Goal: Task Accomplishment & Management: Manage account settings

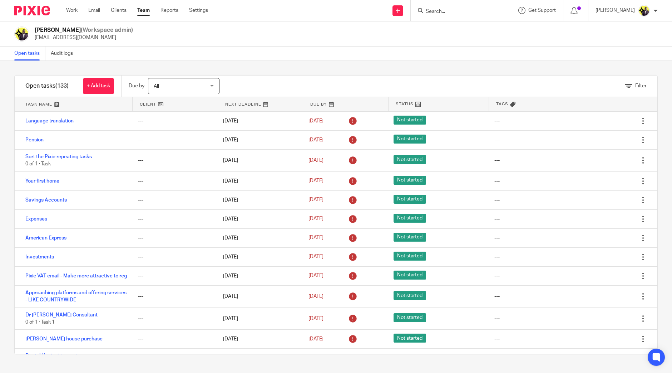
scroll to position [4183, 0]
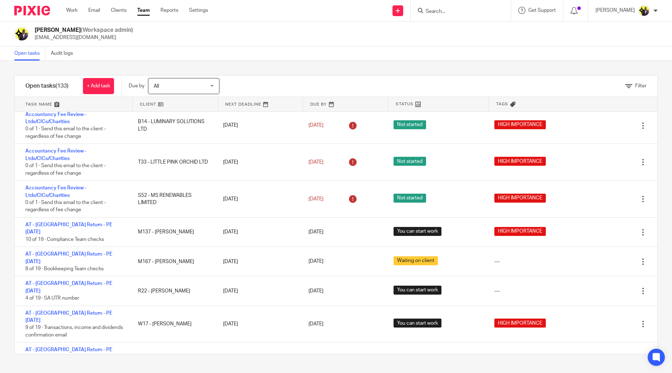
click at [475, 12] on input "Search" at bounding box center [457, 12] width 64 height 6
type input "mindset"
click at [342, 40] on div "Yemi Ajala (Workspace admin) yemi@starbridge.uk" at bounding box center [336, 33] width 644 height 15
click at [470, 12] on input "Search" at bounding box center [457, 12] width 64 height 6
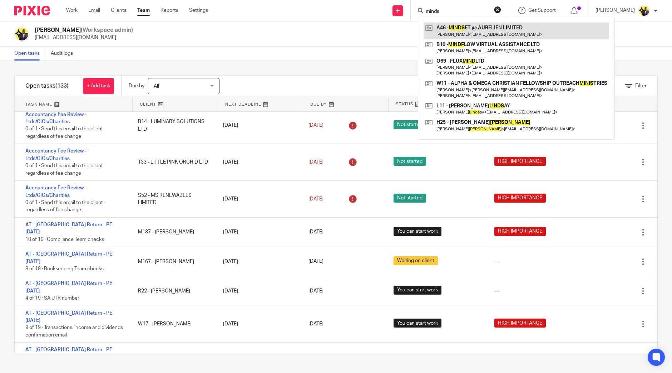
type input "minds"
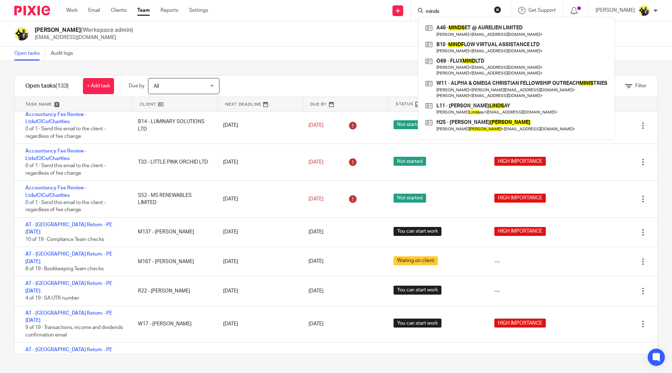
drag, startPoint x: 476, startPoint y: 12, endPoint x: 415, endPoint y: 0, distance: 61.7
click at [415, 0] on div "Send new email Create task Add client Request signature minds A46 - MINDS ET @ …" at bounding box center [445, 10] width 453 height 21
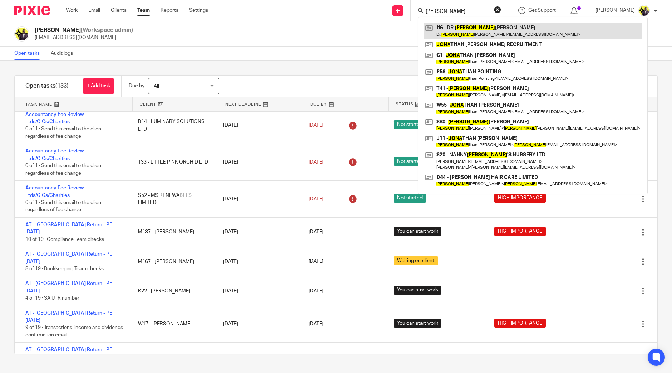
type input "jana"
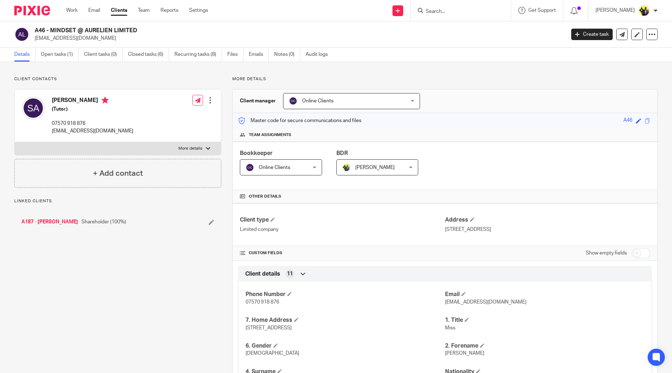
click at [281, 173] on span "Online Clients" at bounding box center [276, 167] width 61 height 15
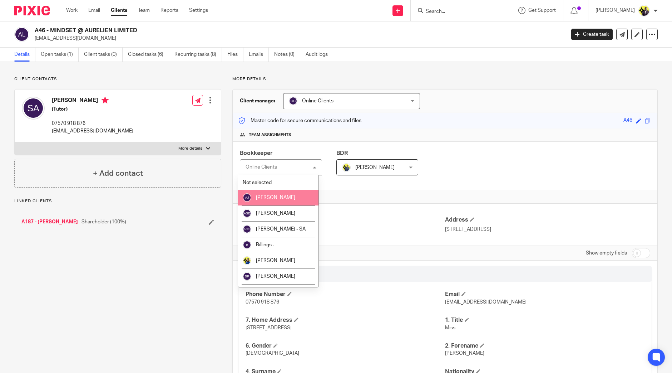
click at [283, 198] on span "[PERSON_NAME]" at bounding box center [275, 197] width 39 height 5
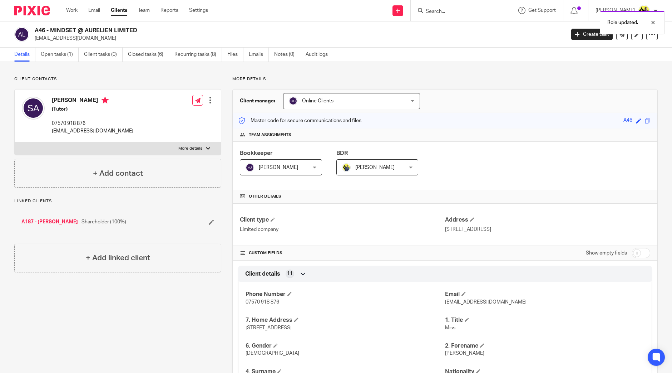
click at [325, 99] on span "Online Clients" at bounding box center [317, 100] width 31 height 5
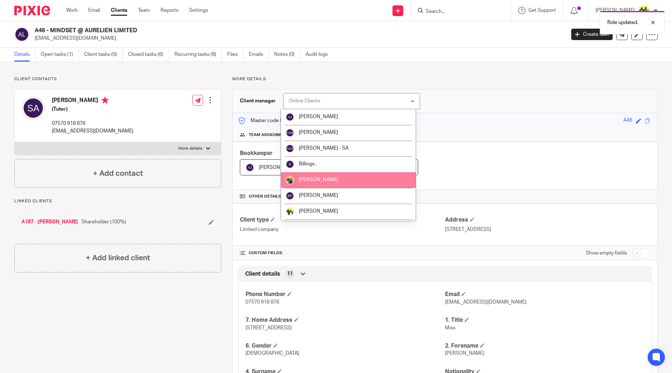
click at [325, 176] on li "Bobo Lee" at bounding box center [348, 180] width 134 height 16
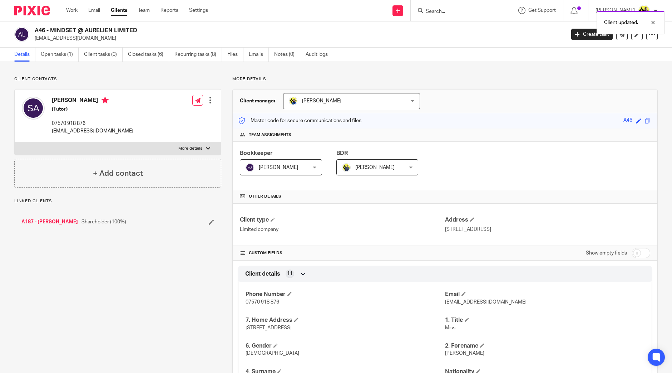
click at [68, 221] on link "A187 - [PERSON_NAME]" at bounding box center [49, 221] width 57 height 7
click at [308, 106] on span "Online Clients" at bounding box center [341, 100] width 104 height 15
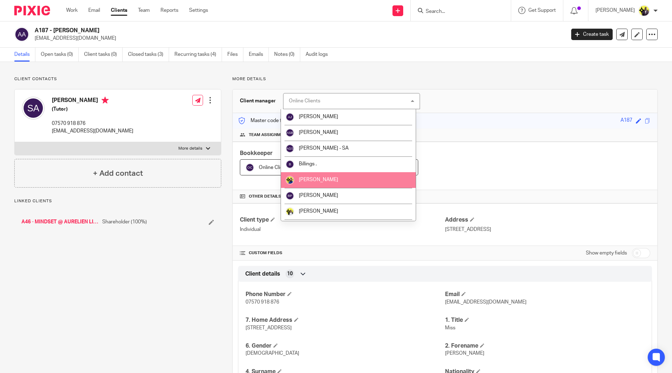
click at [311, 179] on span "Bobo Lee" at bounding box center [318, 179] width 39 height 5
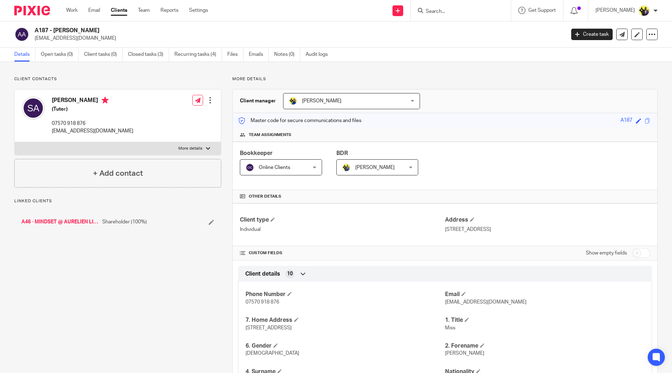
click at [271, 168] on span "Online Clients" at bounding box center [274, 167] width 31 height 5
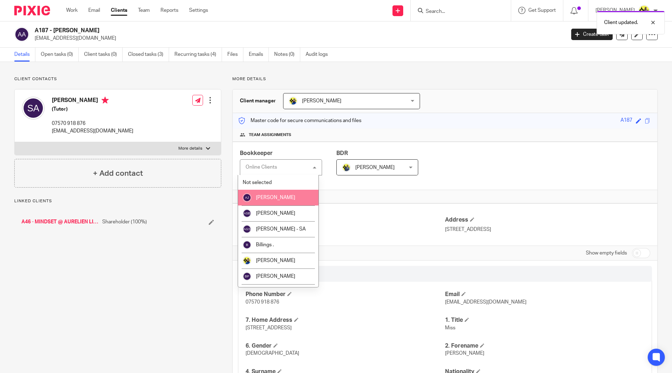
click at [281, 197] on span "Abhay Jayswal" at bounding box center [275, 197] width 39 height 5
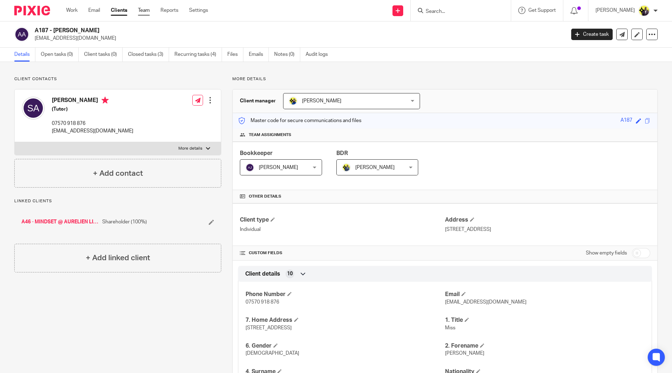
click at [148, 9] on link "Team" at bounding box center [144, 10] width 12 height 7
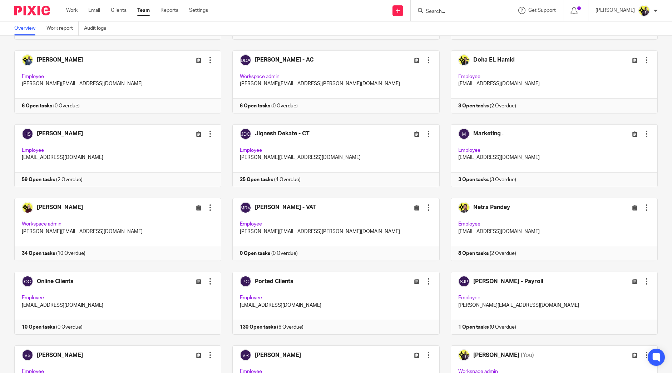
scroll to position [307, 0]
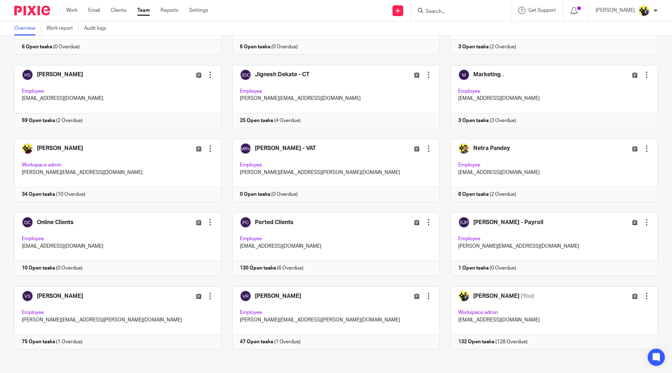
click at [227, 78] on link at bounding box center [330, 96] width 218 height 63
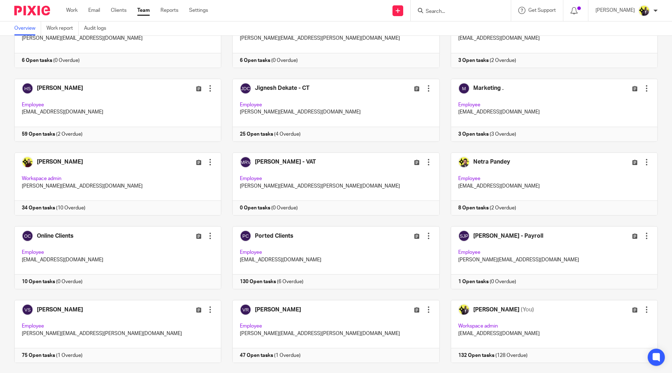
scroll to position [307, 0]
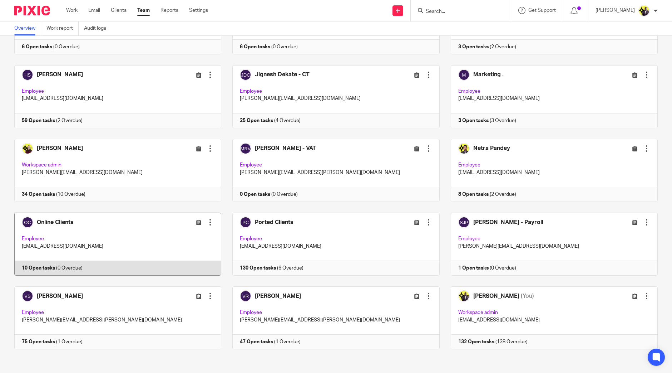
click at [102, 232] on link at bounding box center [112, 243] width 218 height 63
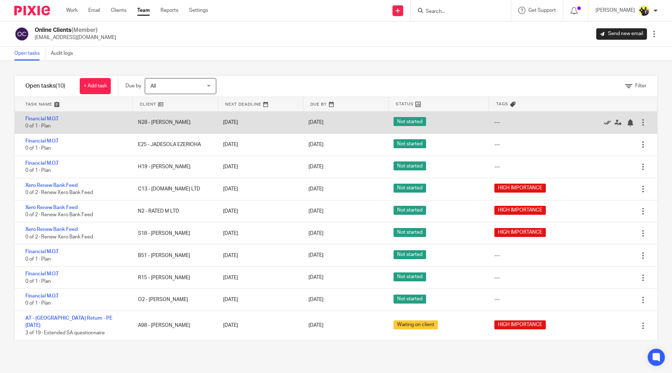
click at [604, 121] on icon at bounding box center [607, 122] width 7 height 7
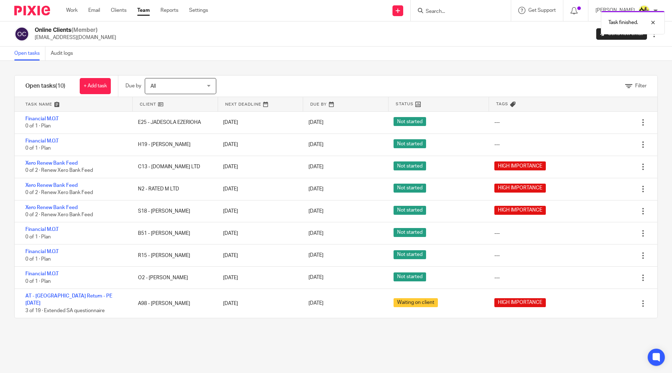
click at [604, 121] on icon at bounding box center [607, 122] width 7 height 7
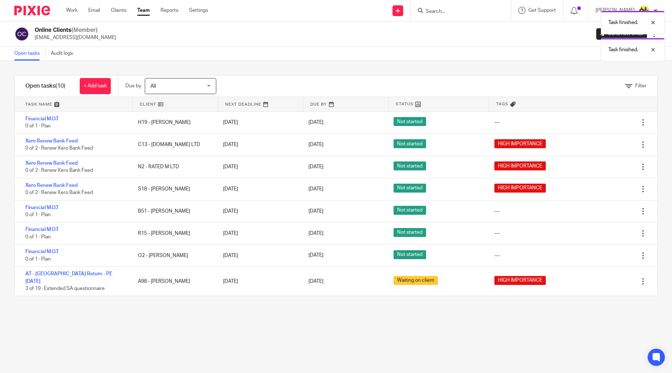
click at [604, 121] on icon at bounding box center [607, 122] width 7 height 7
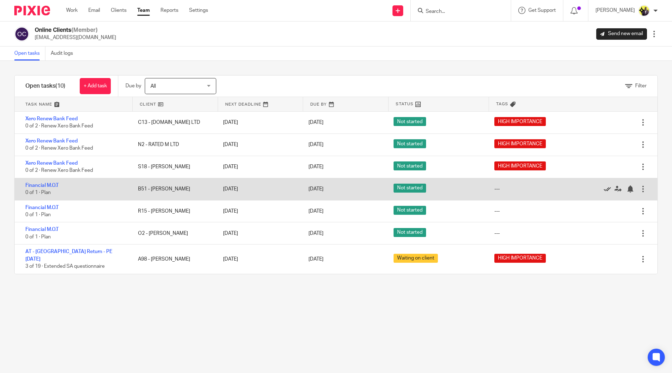
click at [604, 190] on icon at bounding box center [607, 188] width 7 height 7
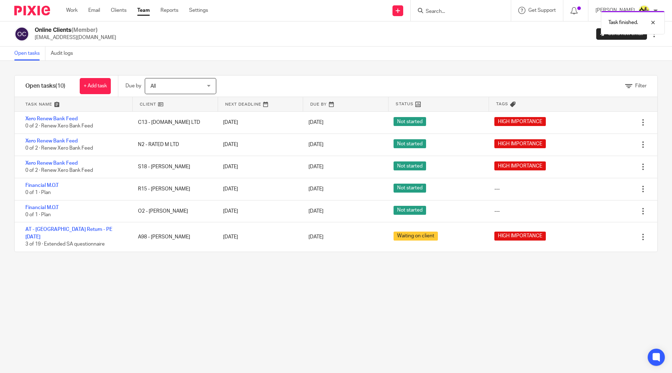
click at [604, 190] on icon at bounding box center [607, 188] width 7 height 7
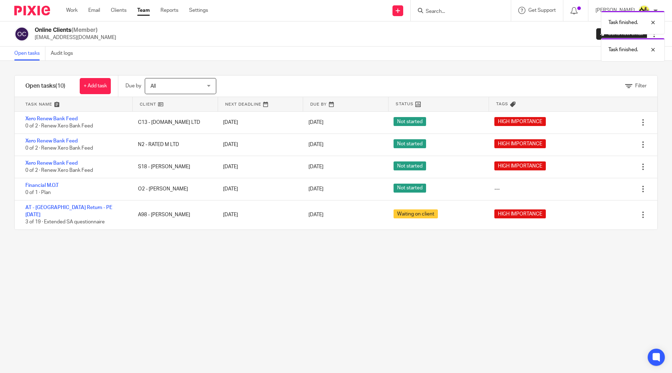
click at [604, 190] on icon at bounding box center [607, 188] width 7 height 7
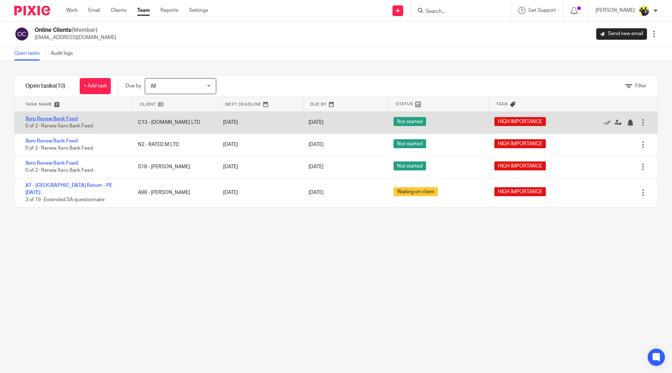
drag, startPoint x: 61, startPoint y: 115, endPoint x: 55, endPoint y: 119, distance: 7.1
click at [55, 119] on link "Xero Renew Bank Feed" at bounding box center [51, 118] width 52 height 5
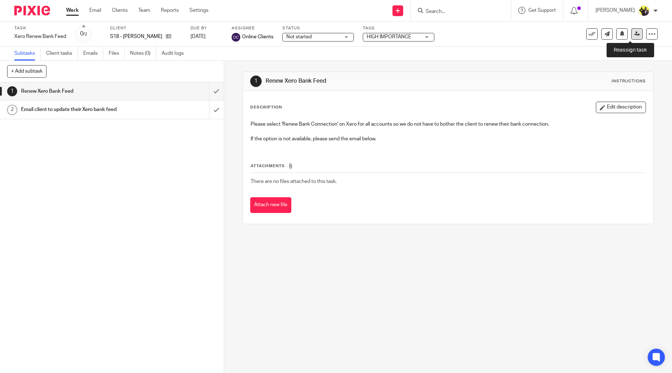
click at [635, 36] on icon at bounding box center [637, 33] width 5 height 5
click at [635, 31] on icon at bounding box center [637, 33] width 5 height 5
click at [633, 36] on link at bounding box center [637, 33] width 11 height 11
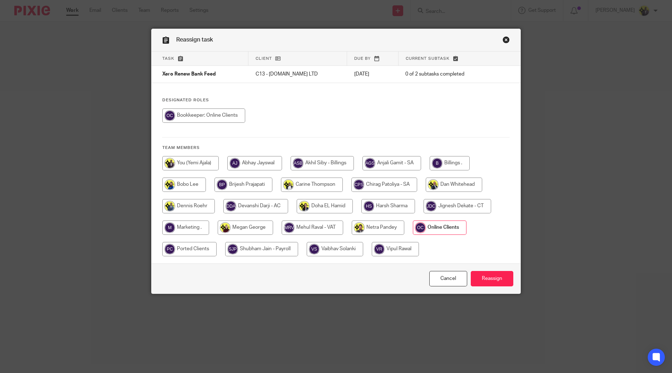
click at [337, 249] on input "radio" at bounding box center [335, 249] width 57 height 14
radio input "true"
click at [505, 280] on input "Reassign" at bounding box center [492, 278] width 43 height 15
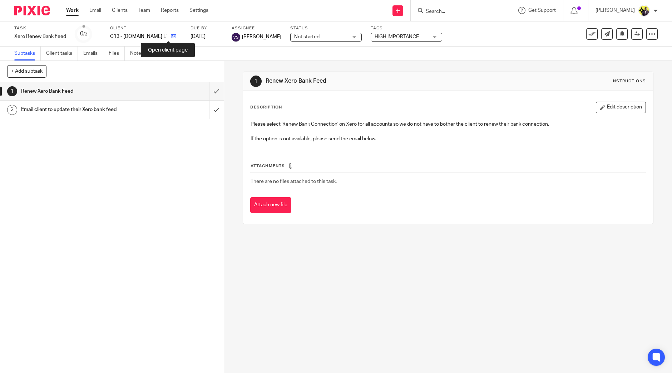
click at [171, 36] on icon at bounding box center [173, 36] width 5 height 5
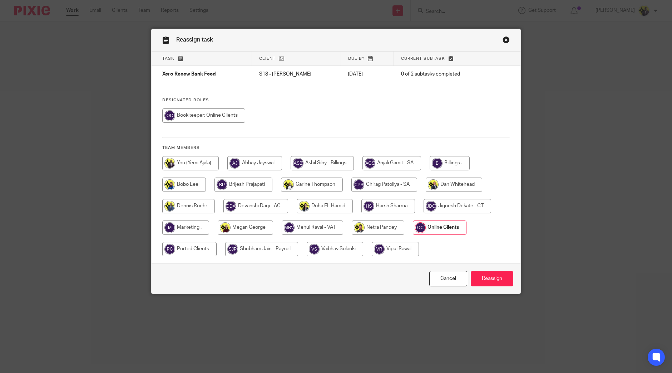
click at [377, 247] on input "radio" at bounding box center [395, 249] width 47 height 14
radio input "true"
click at [490, 276] on input "Reassign" at bounding box center [492, 278] width 43 height 15
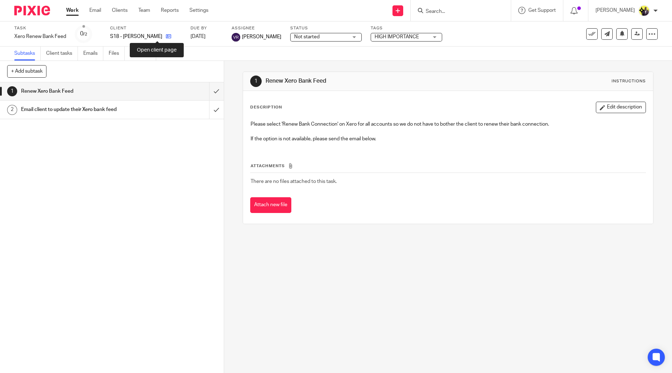
click at [166, 35] on icon at bounding box center [168, 36] width 5 height 5
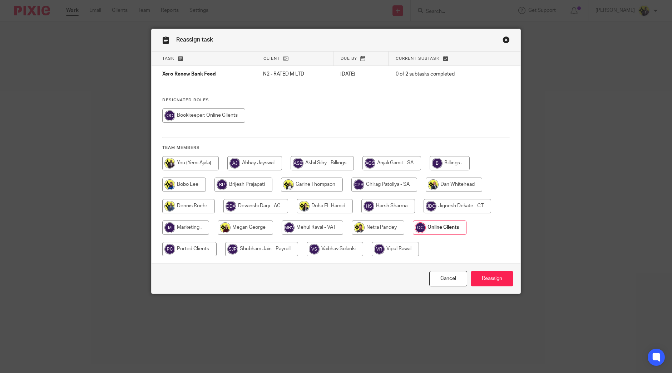
click at [393, 252] on input "radio" at bounding box center [395, 249] width 47 height 14
radio input "true"
click at [495, 276] on input "Reassign" at bounding box center [492, 278] width 43 height 15
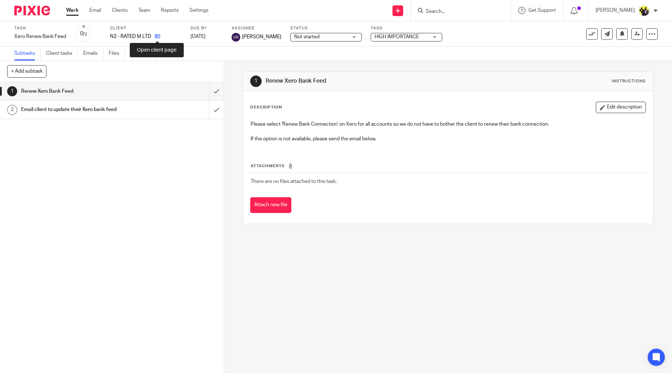
click at [160, 35] on icon at bounding box center [157, 36] width 5 height 5
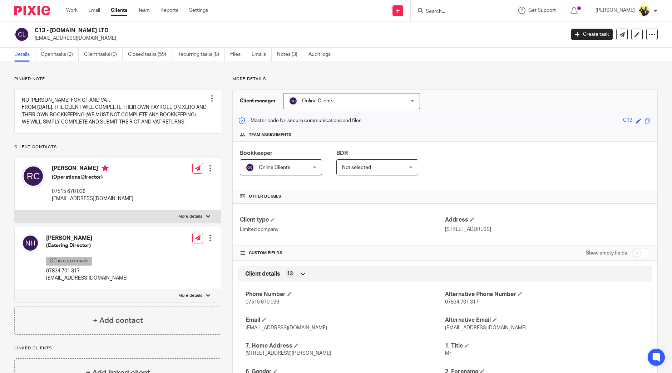
click at [321, 98] on span "Online Clients" at bounding box center [317, 100] width 31 height 5
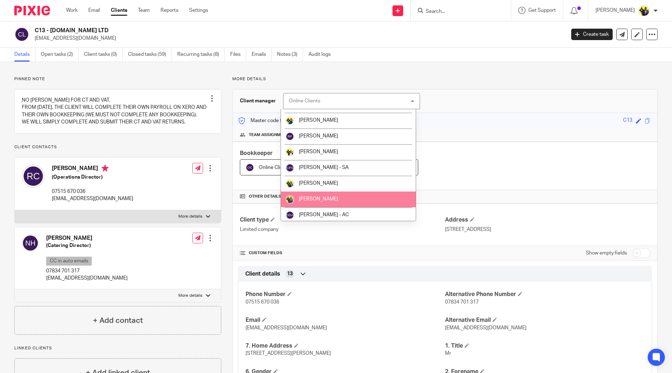
scroll to position [127, 0]
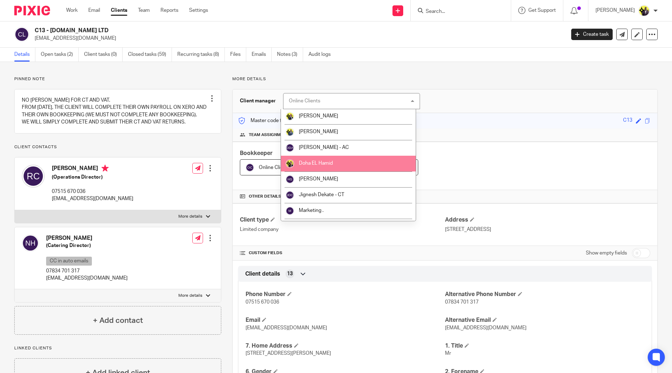
click at [321, 166] on li "Doha EL Hamid" at bounding box center [348, 164] width 134 height 16
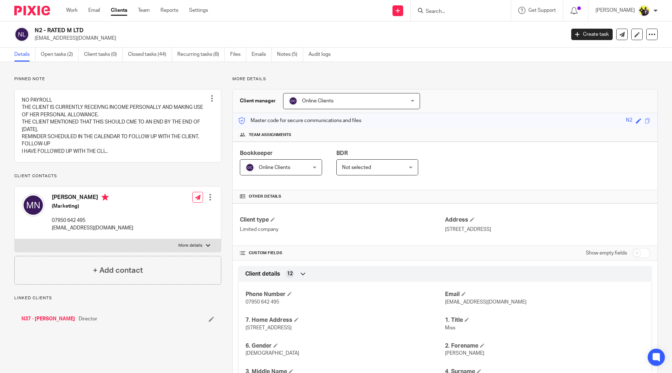
click at [315, 103] on span "Online Clients" at bounding box center [341, 100] width 104 height 15
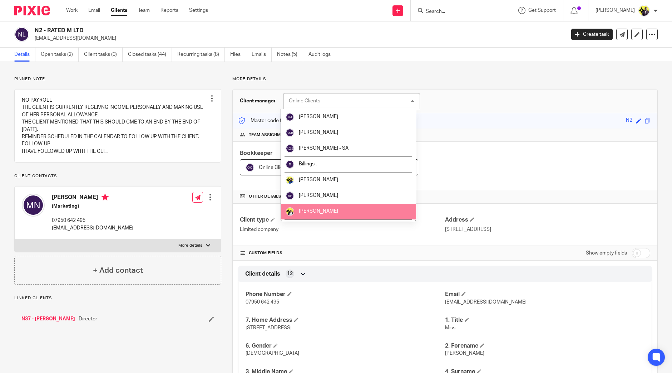
click at [319, 209] on span "[PERSON_NAME]" at bounding box center [318, 211] width 39 height 5
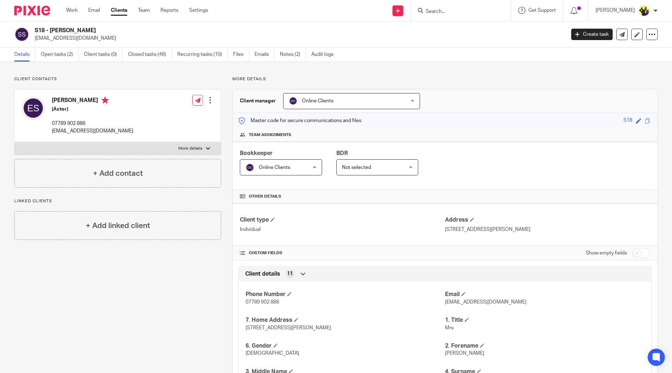
click at [317, 97] on span "Online Clients" at bounding box center [341, 100] width 104 height 15
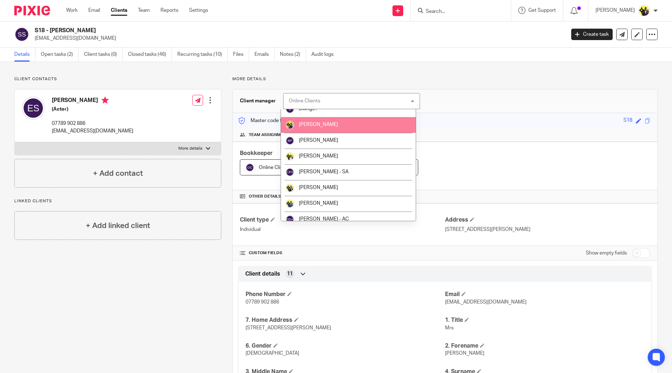
scroll to position [56, 0]
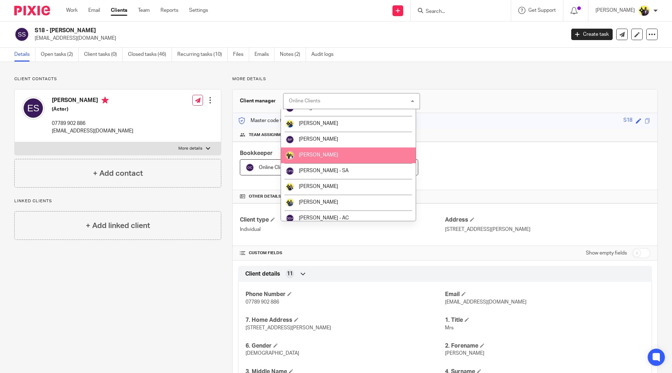
click at [322, 156] on span "[PERSON_NAME]" at bounding box center [318, 154] width 39 height 5
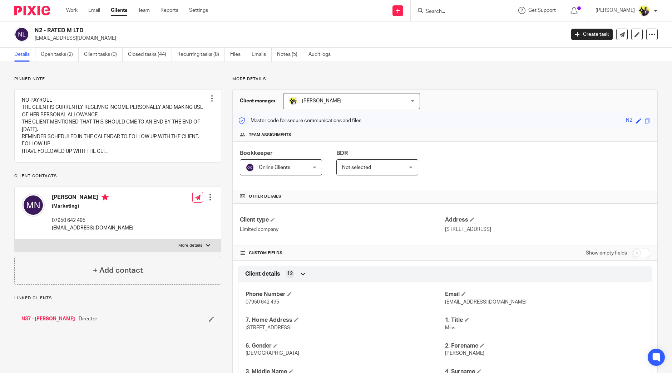
click at [283, 167] on span "Online Clients" at bounding box center [274, 167] width 31 height 5
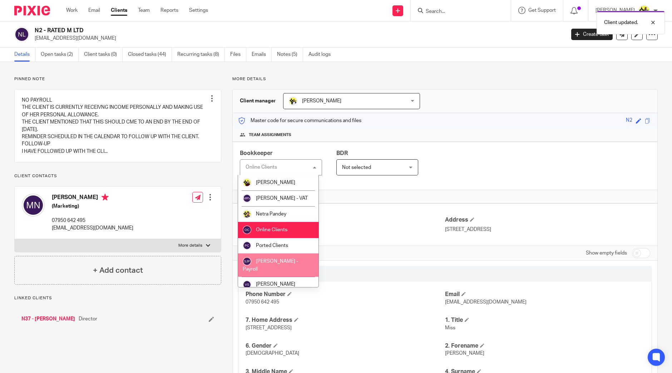
scroll to position [288, 0]
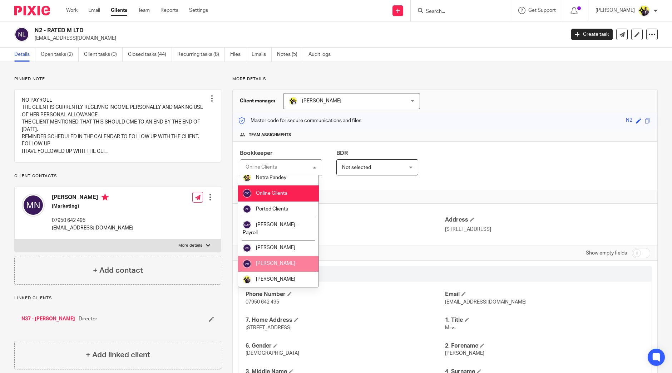
click at [280, 270] on li "[PERSON_NAME]" at bounding box center [278, 264] width 80 height 16
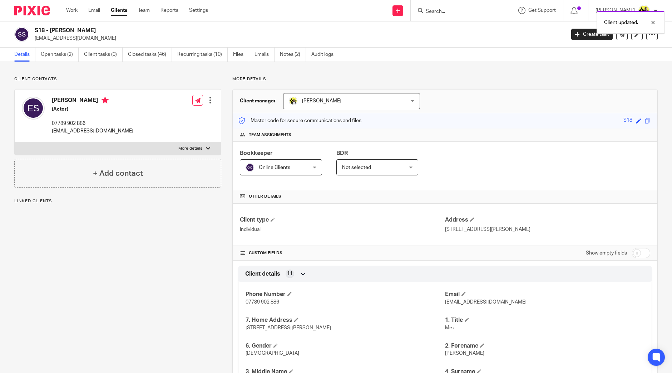
click at [284, 164] on span "Online Clients" at bounding box center [276, 167] width 61 height 15
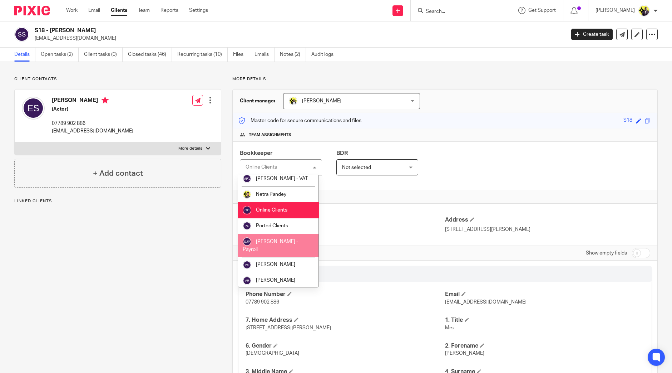
scroll to position [271, 0]
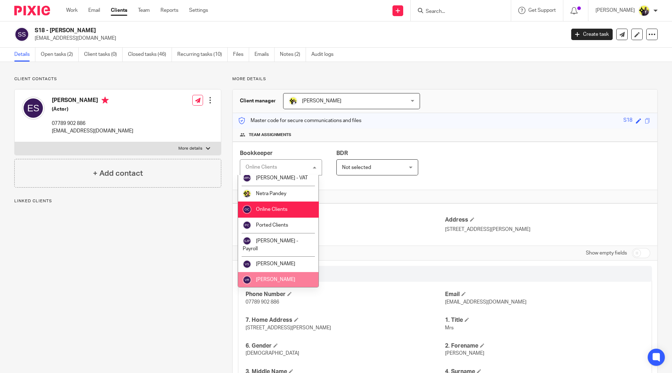
click at [284, 277] on li "[PERSON_NAME]" at bounding box center [278, 280] width 80 height 16
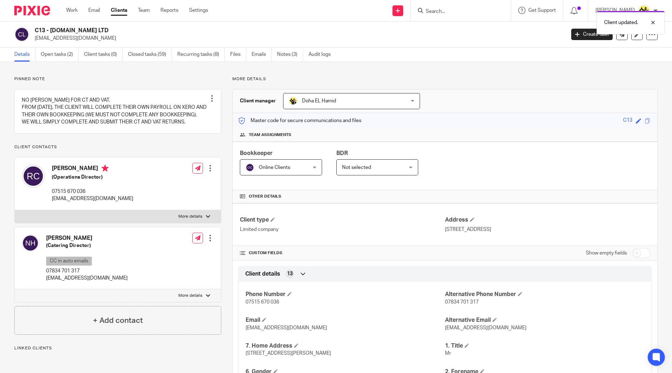
click at [274, 167] on span "Online Clients" at bounding box center [274, 167] width 31 height 5
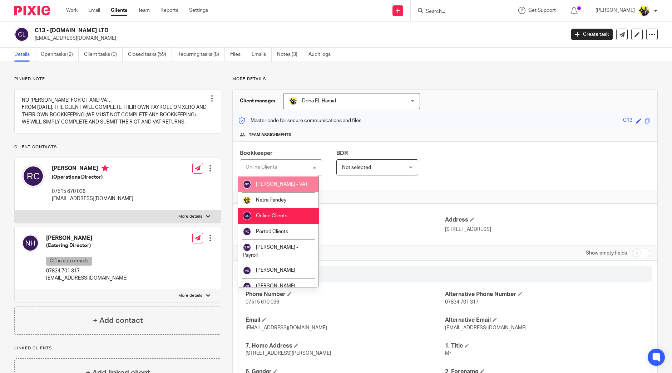
scroll to position [269, 0]
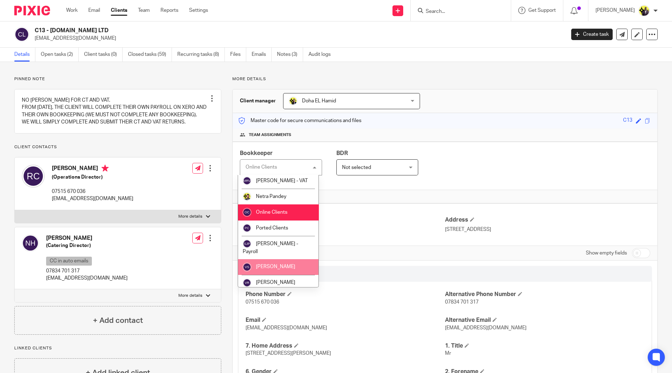
click at [280, 261] on li "[PERSON_NAME]" at bounding box center [278, 267] width 80 height 16
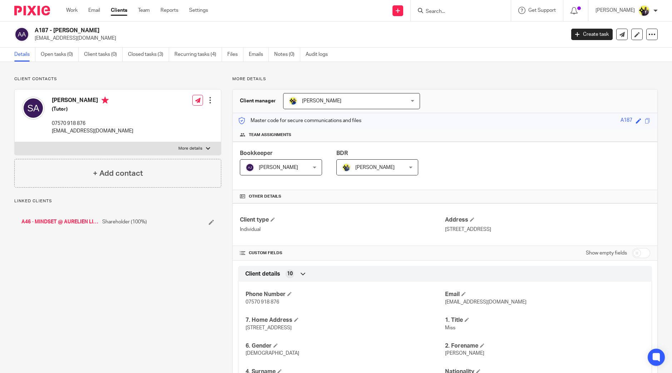
click at [461, 13] on input "Search" at bounding box center [457, 12] width 64 height 6
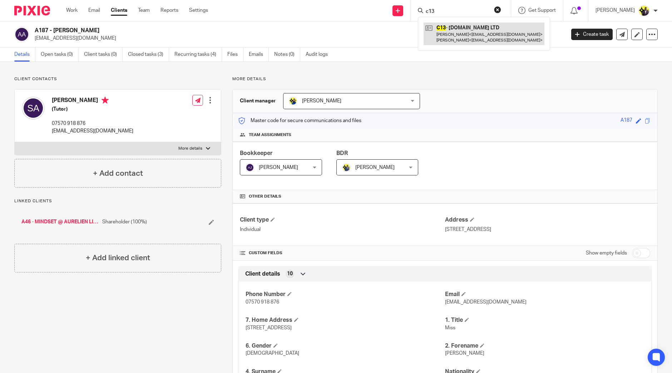
type input "c13"
click at [470, 28] on link at bounding box center [484, 34] width 121 height 22
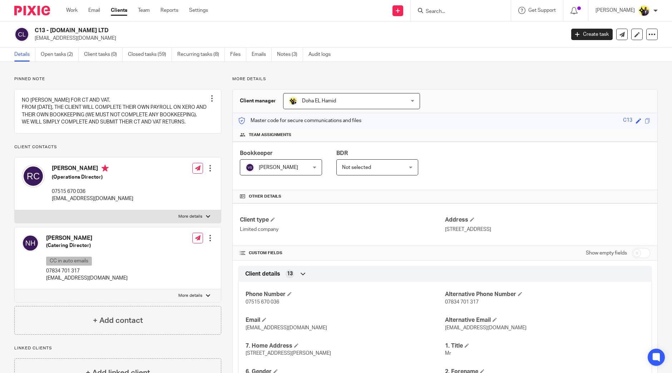
click at [462, 12] on input "Search" at bounding box center [457, 12] width 64 height 6
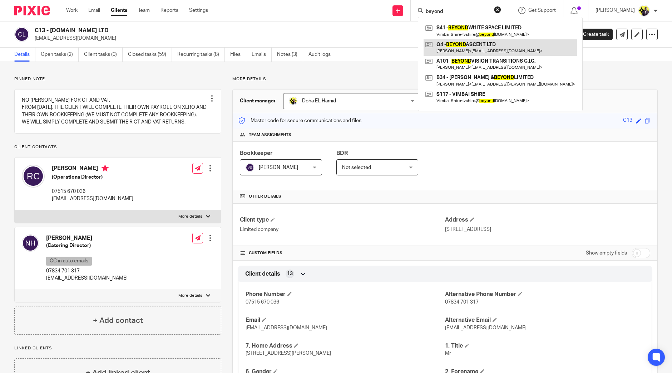
type input "beyond"
drag, startPoint x: 478, startPoint y: 11, endPoint x: 426, endPoint y: -2, distance: 53.9
click at [426, 0] on html "Work Email Clients Team Reports Settings Work Email Clients Team Reports Settin…" at bounding box center [336, 186] width 672 height 373
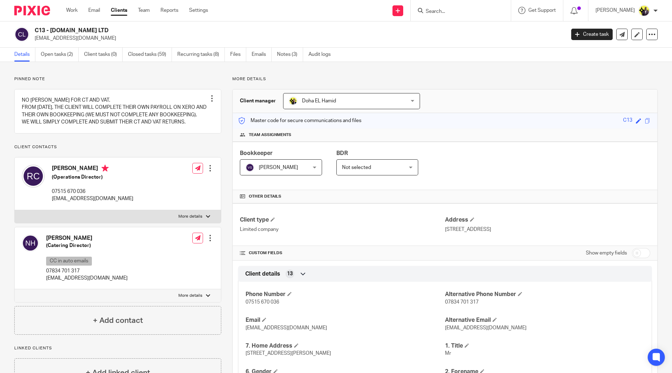
click at [463, 13] on input "Search" at bounding box center [457, 12] width 64 height 6
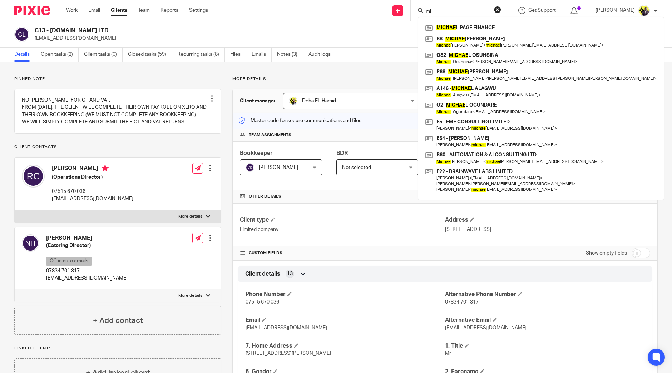
type input "m"
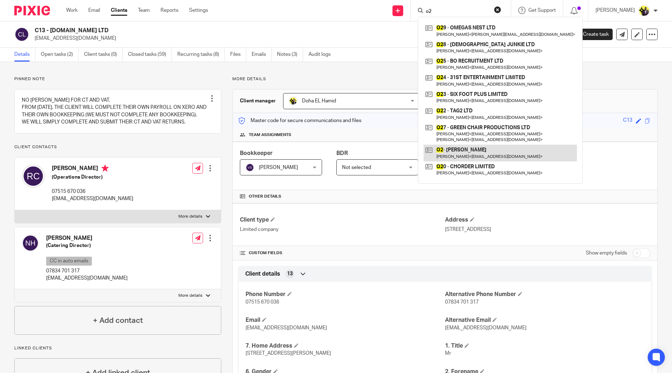
type input "o2"
drag, startPoint x: 456, startPoint y: 10, endPoint x: 387, endPoint y: -1, distance: 69.4
click at [387, 0] on html "Work Email Clients Team Reports Settings Work Email Clients Team Reports Settin…" at bounding box center [336, 186] width 672 height 373
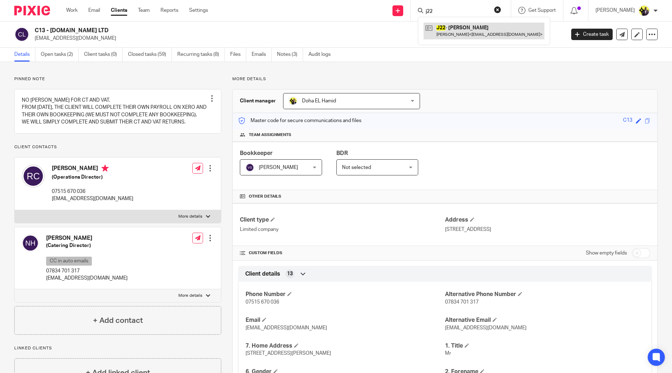
type input "j22"
drag, startPoint x: 461, startPoint y: 9, endPoint x: 395, endPoint y: -3, distance: 67.5
click at [395, 0] on html "Work Email Clients Team Reports Settings Work Email Clients Team Reports Settin…" at bounding box center [336, 186] width 672 height 373
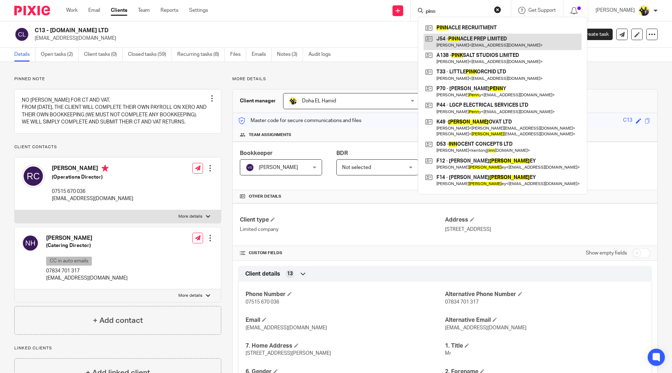
type input "pinn"
click at [471, 42] on link at bounding box center [503, 42] width 158 height 16
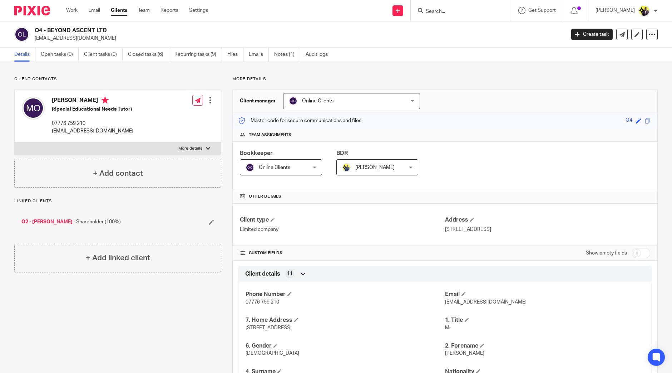
click at [304, 97] on span "Online Clients" at bounding box center [341, 100] width 104 height 15
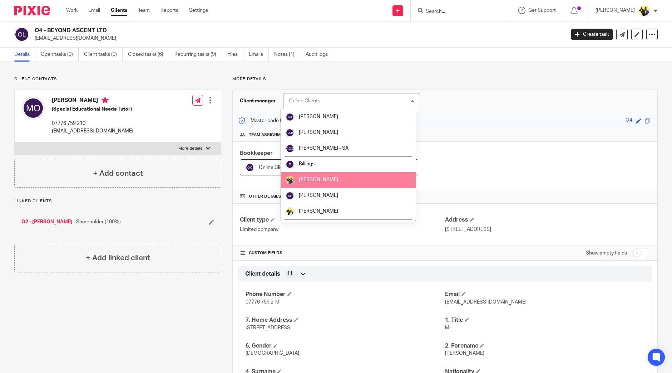
click at [312, 178] on span "[PERSON_NAME]" at bounding box center [318, 179] width 39 height 5
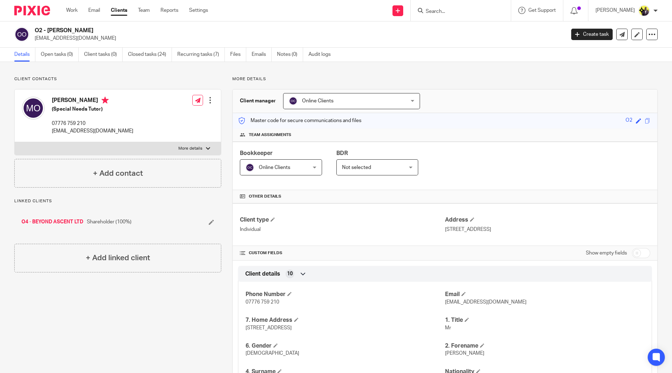
click at [334, 101] on span "Online Clients" at bounding box center [341, 100] width 104 height 15
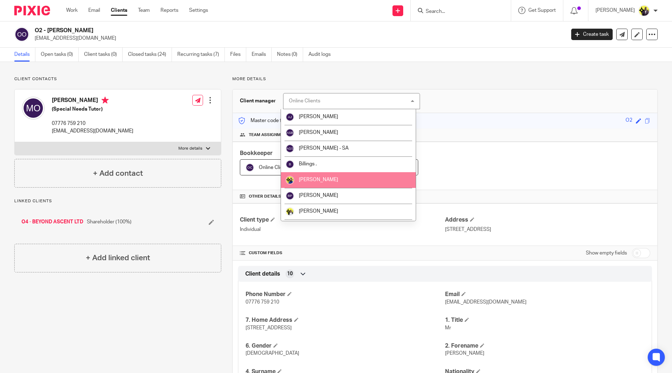
click at [319, 176] on li "[PERSON_NAME]" at bounding box center [348, 180] width 134 height 16
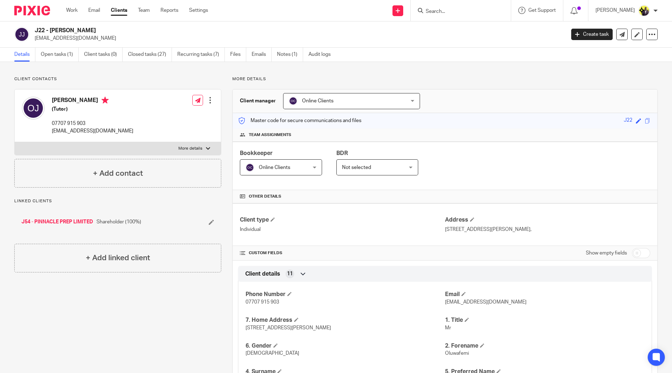
click at [334, 97] on span "Online Clients" at bounding box center [341, 100] width 104 height 15
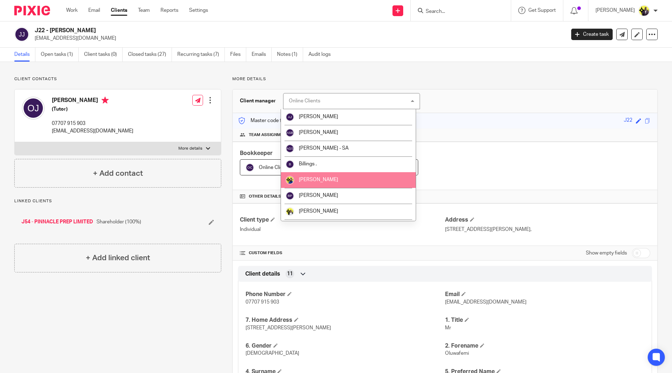
click at [317, 178] on span "[PERSON_NAME]" at bounding box center [318, 179] width 39 height 5
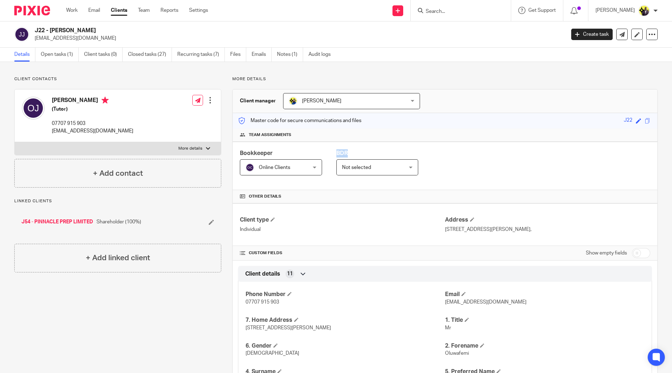
click at [317, 178] on div "Bookkeeper Online Clients Online Clients Not selected Abhay Jayswal Akhil Siby …" at bounding box center [445, 166] width 425 height 48
click at [301, 167] on span "Online Clients" at bounding box center [276, 167] width 61 height 15
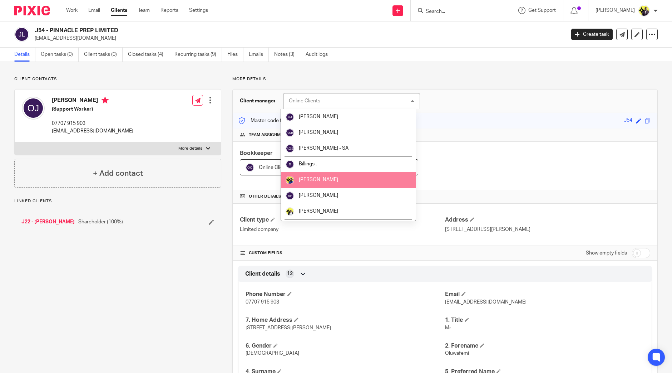
click at [313, 181] on span "[PERSON_NAME]" at bounding box center [318, 179] width 39 height 5
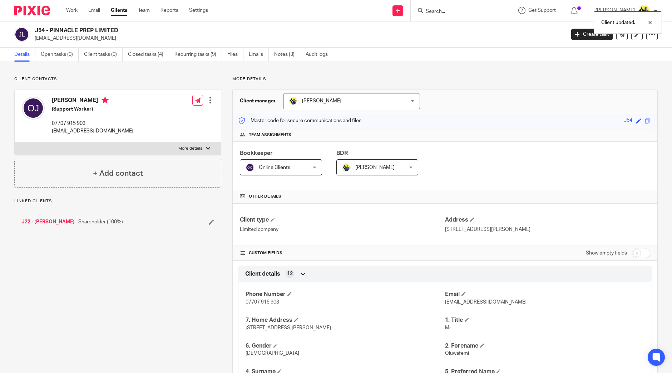
click at [287, 168] on span "Online Clients" at bounding box center [274, 167] width 31 height 5
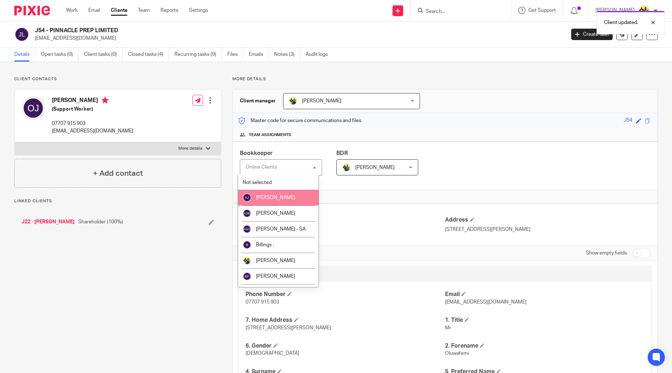
click at [280, 200] on li "[PERSON_NAME]" at bounding box center [278, 198] width 80 height 16
click at [279, 197] on span "[PERSON_NAME]" at bounding box center [275, 197] width 39 height 5
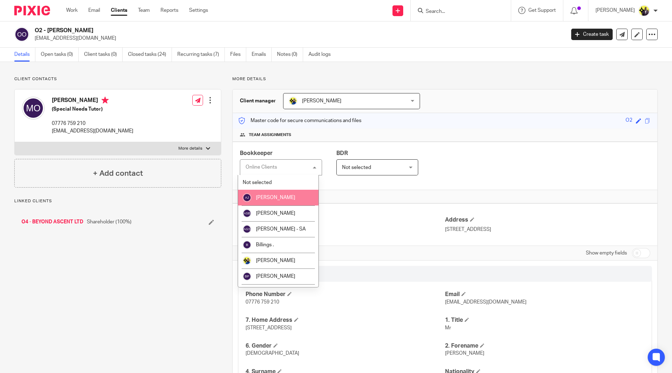
click at [277, 198] on span "[PERSON_NAME]" at bounding box center [275, 197] width 39 height 5
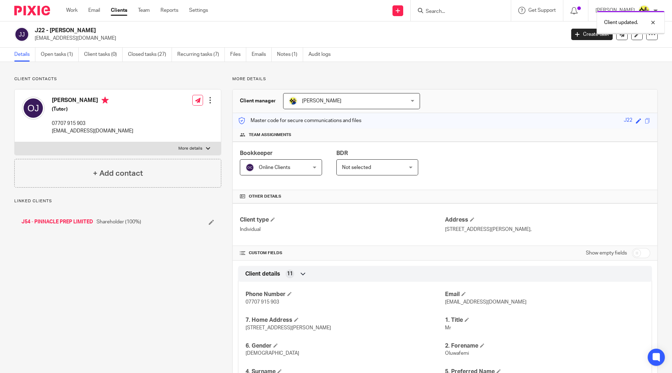
click at [298, 170] on span "Online Clients" at bounding box center [276, 167] width 61 height 15
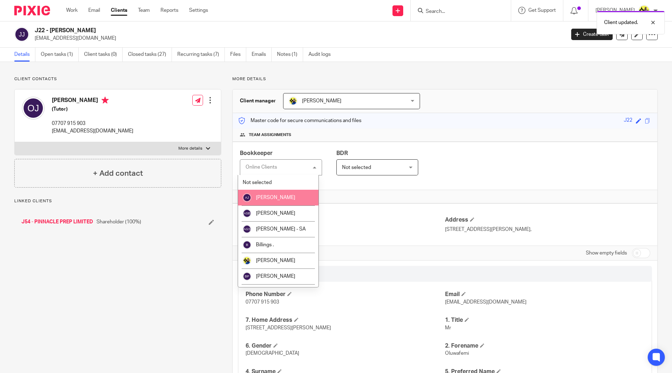
click at [292, 194] on li "[PERSON_NAME]" at bounding box center [278, 198] width 80 height 16
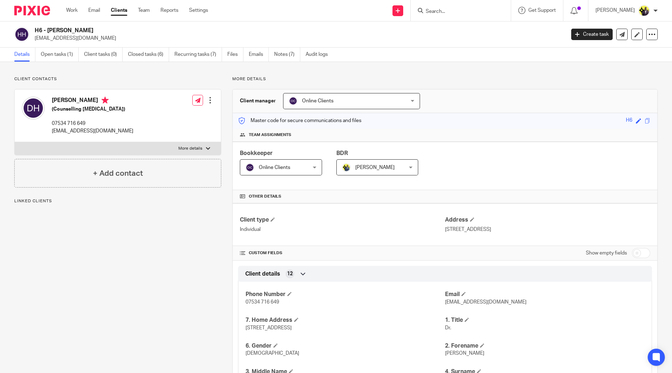
click at [293, 165] on span "Online Clients" at bounding box center [276, 167] width 61 height 15
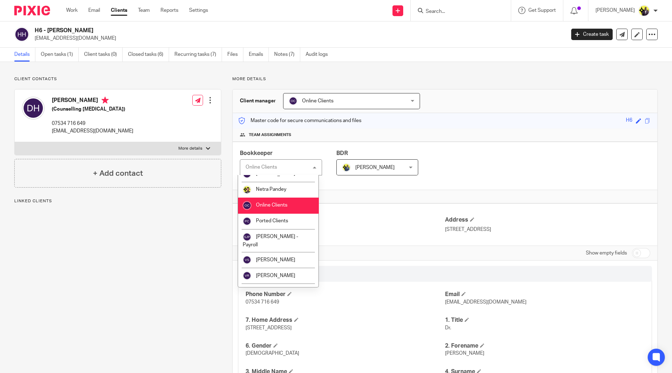
scroll to position [288, 0]
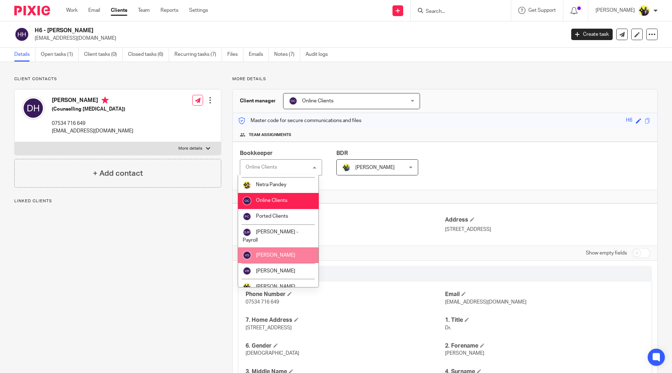
click at [276, 252] on span "Vaibhav Solanki" at bounding box center [275, 254] width 39 height 5
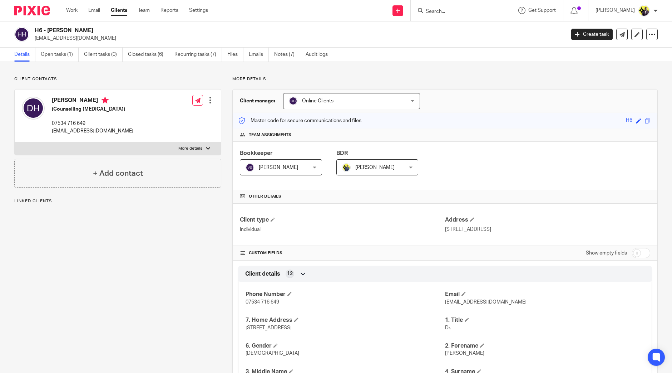
click at [325, 103] on span "Online Clients" at bounding box center [317, 100] width 31 height 5
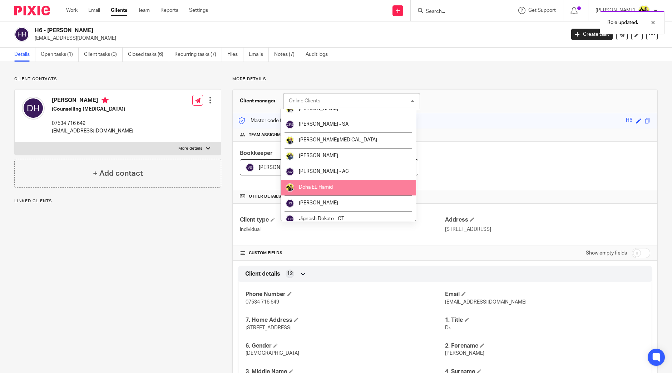
scroll to position [108, 0]
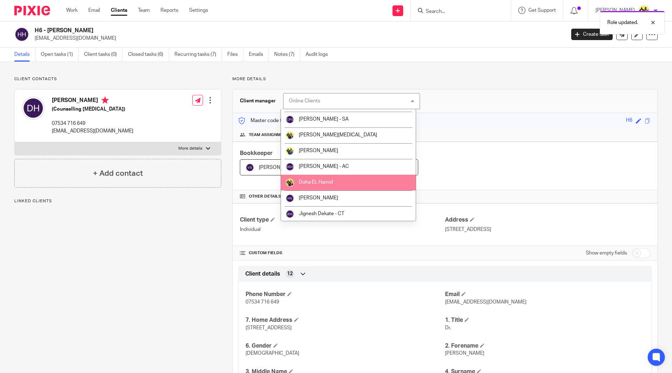
click at [327, 186] on li "Doha EL Hamid" at bounding box center [348, 183] width 134 height 16
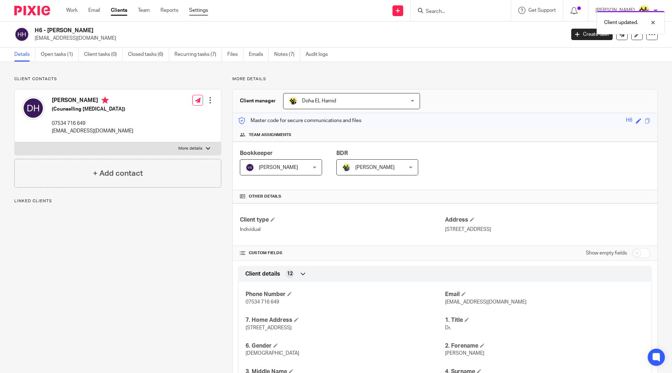
click at [202, 10] on link "Settings" at bounding box center [198, 10] width 19 height 7
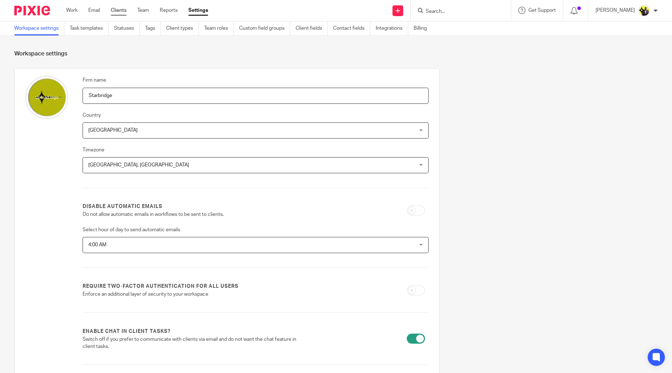
click at [123, 11] on link "Clients" at bounding box center [119, 10] width 16 height 7
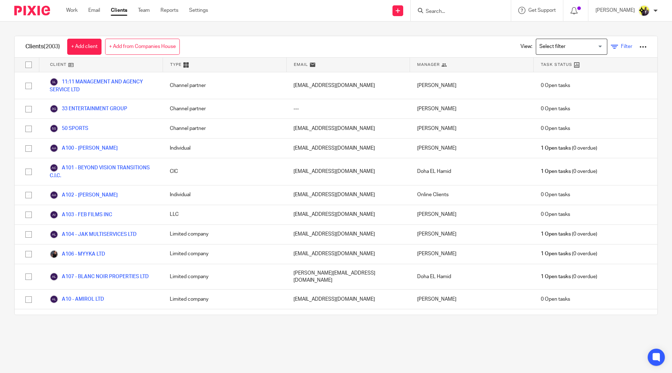
click at [621, 44] on span "Filter" at bounding box center [626, 46] width 11 height 5
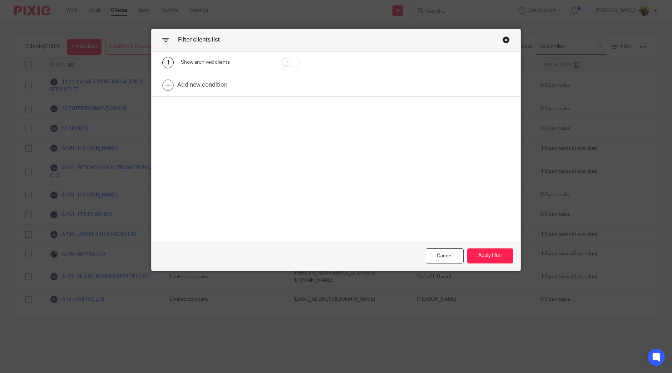
click at [503, 38] on div "Close this dialog window" at bounding box center [506, 39] width 7 height 7
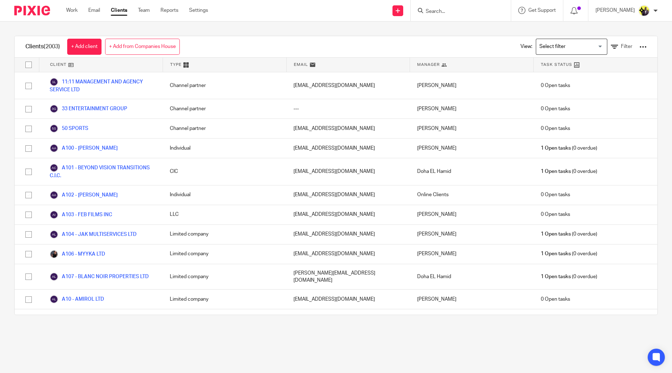
click at [640, 46] on div at bounding box center [643, 46] width 7 height 7
click at [583, 85] on link "Export clients to CSV file" at bounding box center [582, 84] width 99 height 11
